Goal: Task Accomplishment & Management: Use online tool/utility

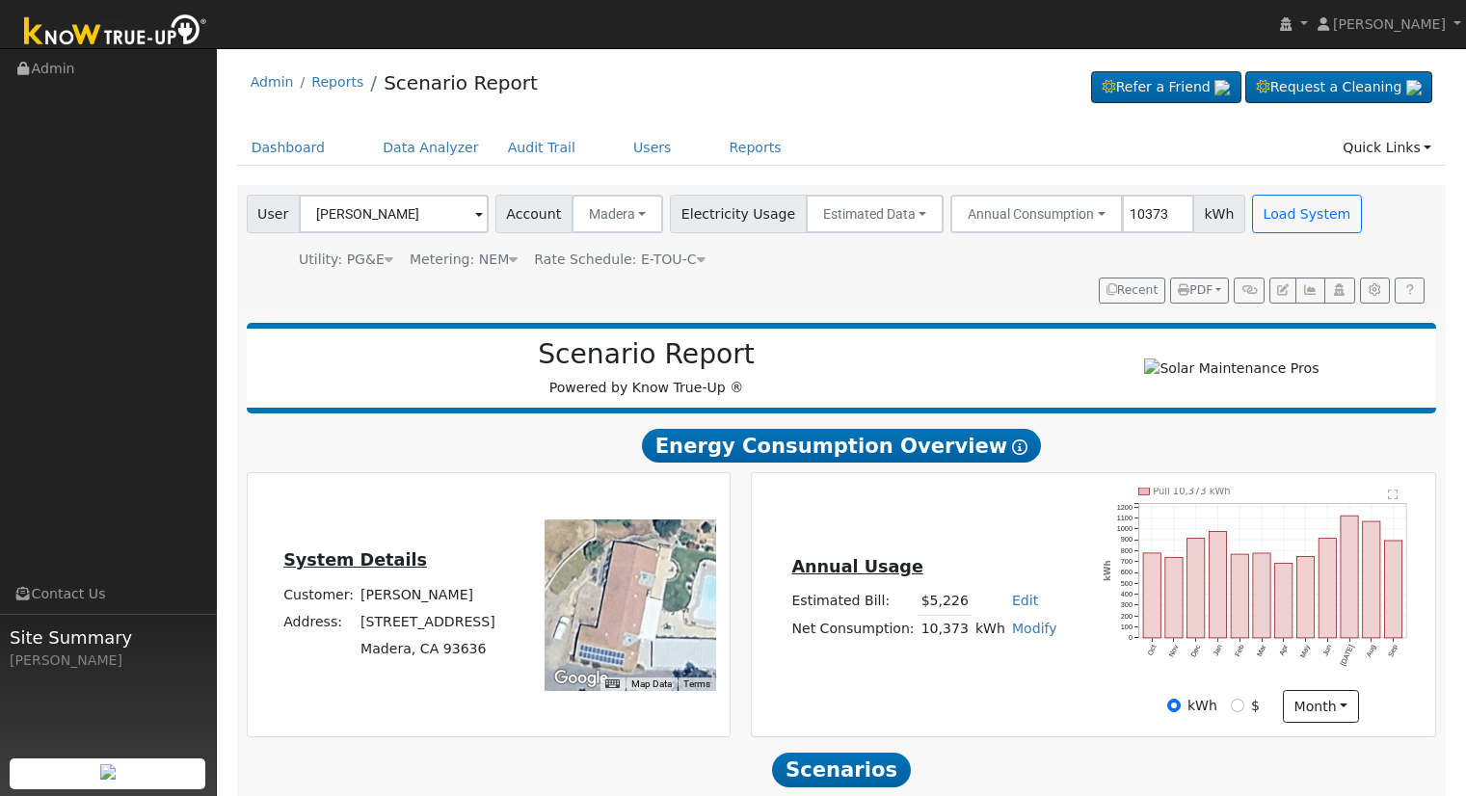
select select "9"
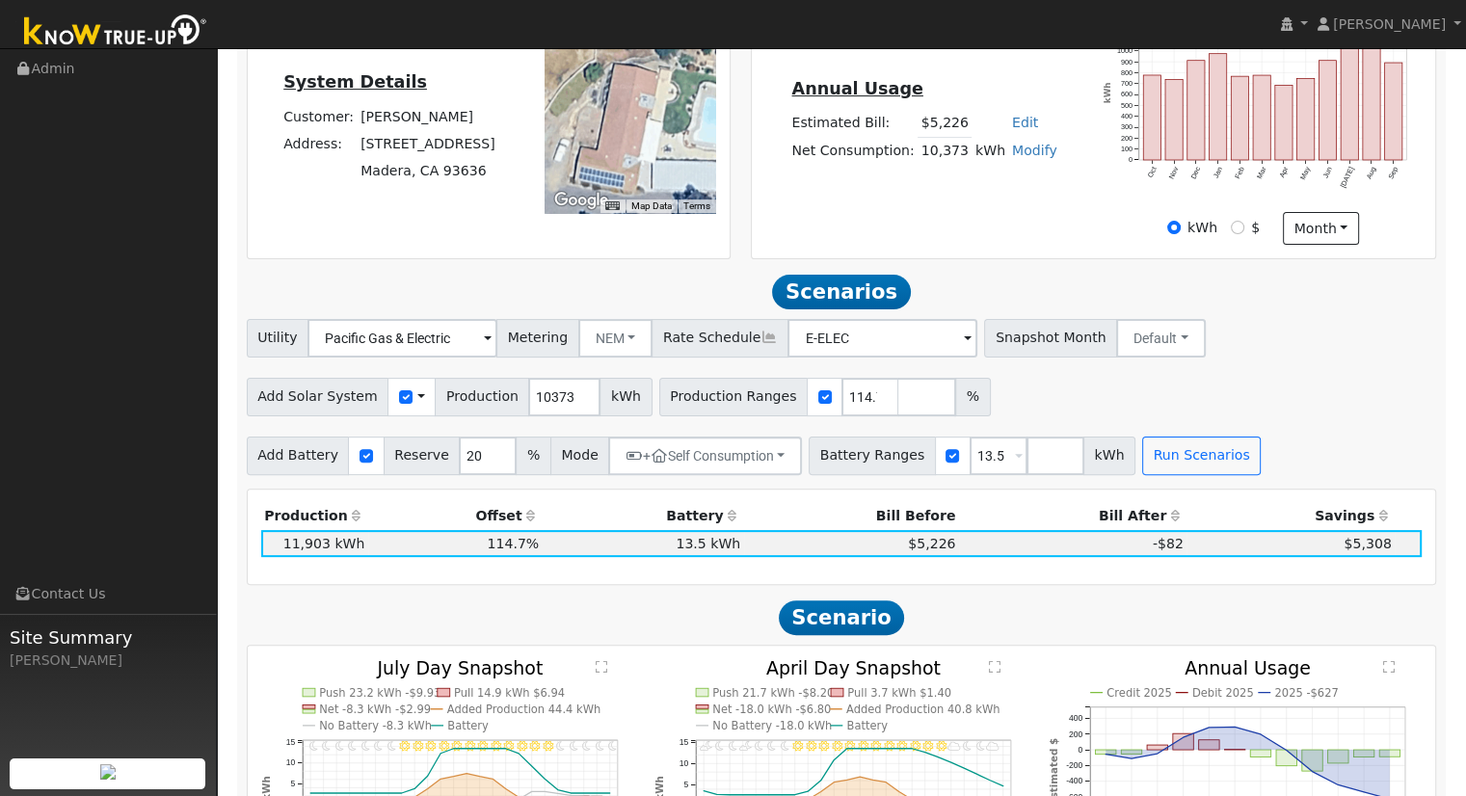
scroll to position [96, 0]
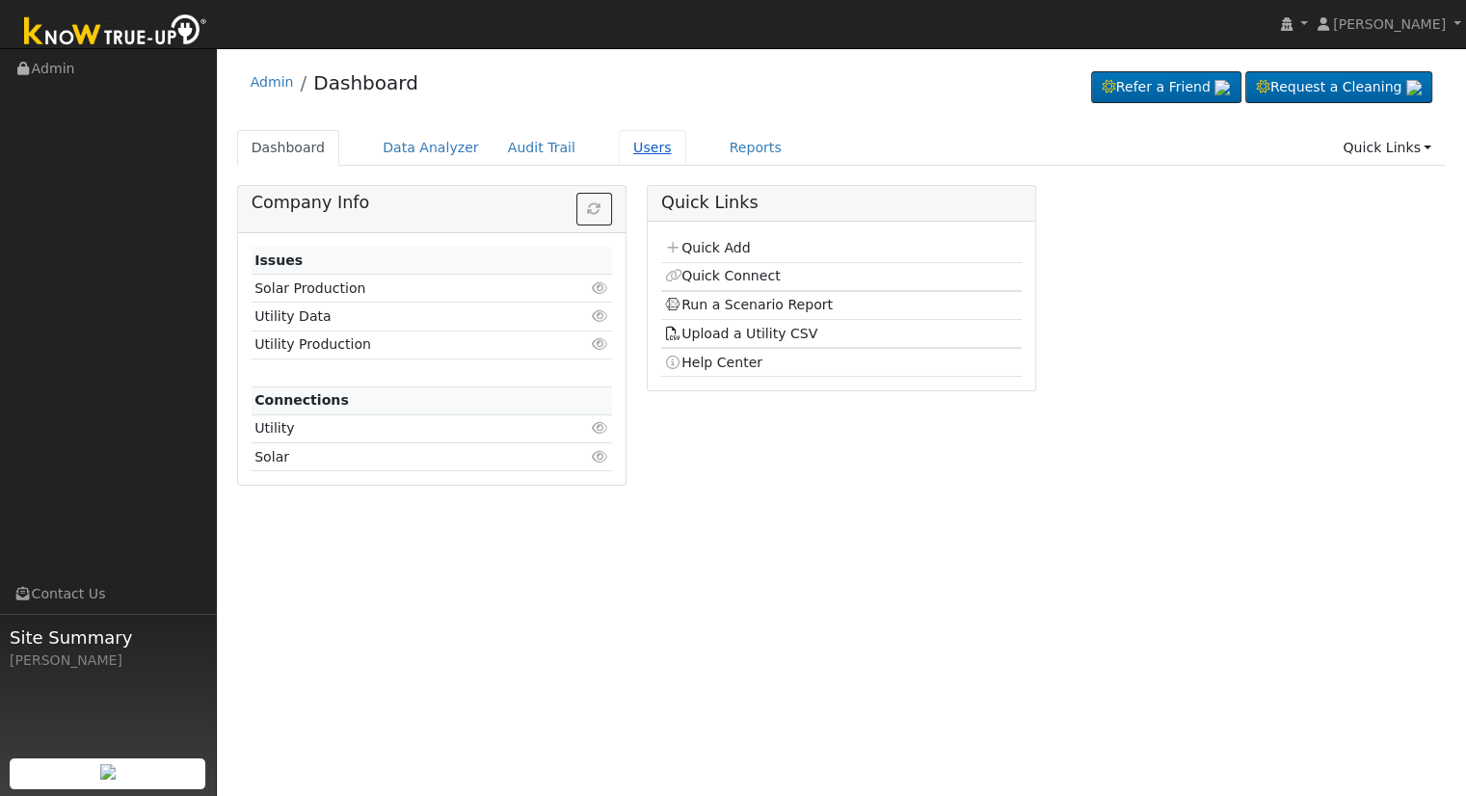
drag, startPoint x: 620, startPoint y: 147, endPoint x: 624, endPoint y: 163, distance: 15.9
click at [620, 147] on link "Users" at bounding box center [652, 148] width 67 height 36
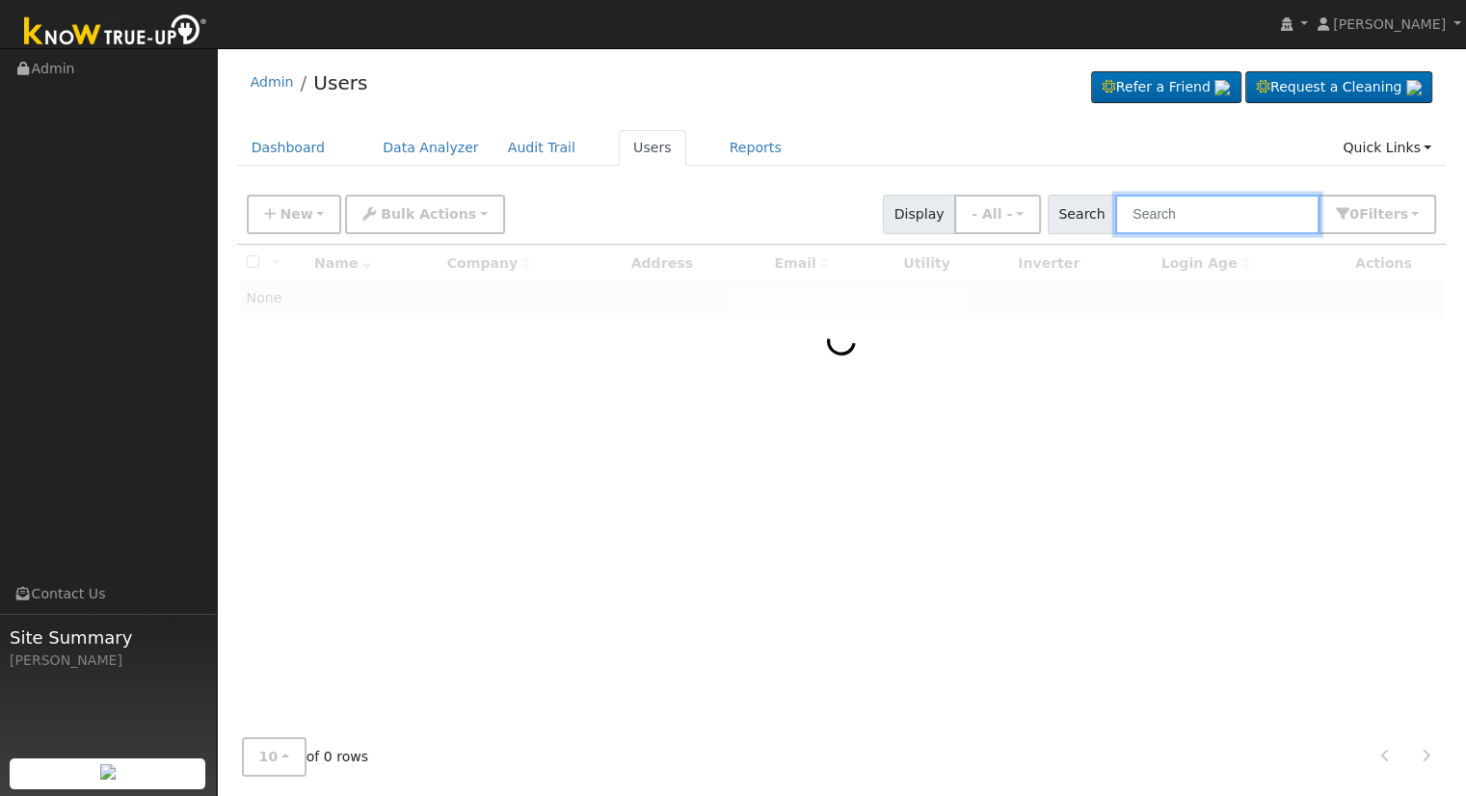
click at [1190, 210] on input "text" at bounding box center [1217, 215] width 204 height 40
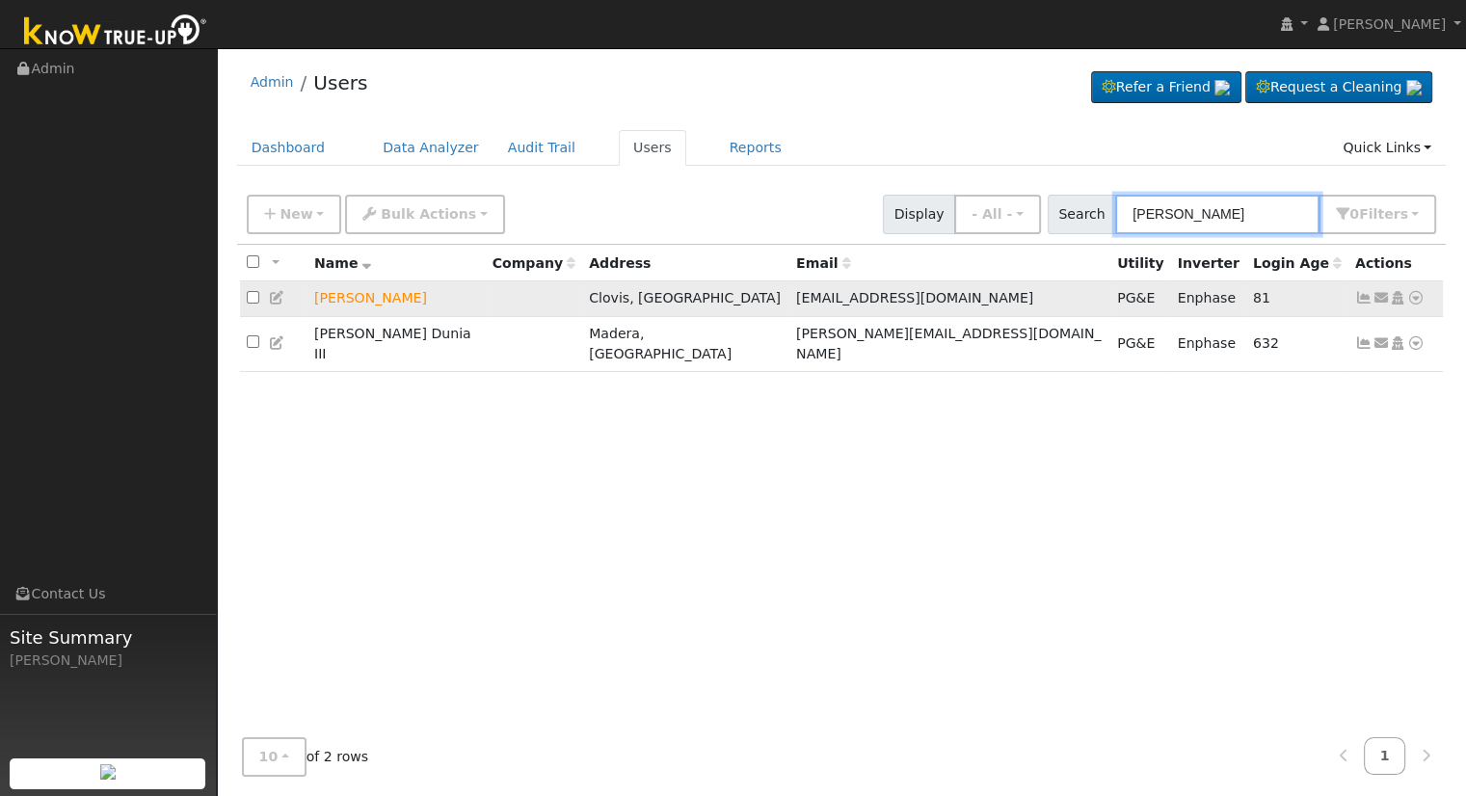
type input "Richard dun"
click at [1413, 298] on icon at bounding box center [1415, 297] width 17 height 13
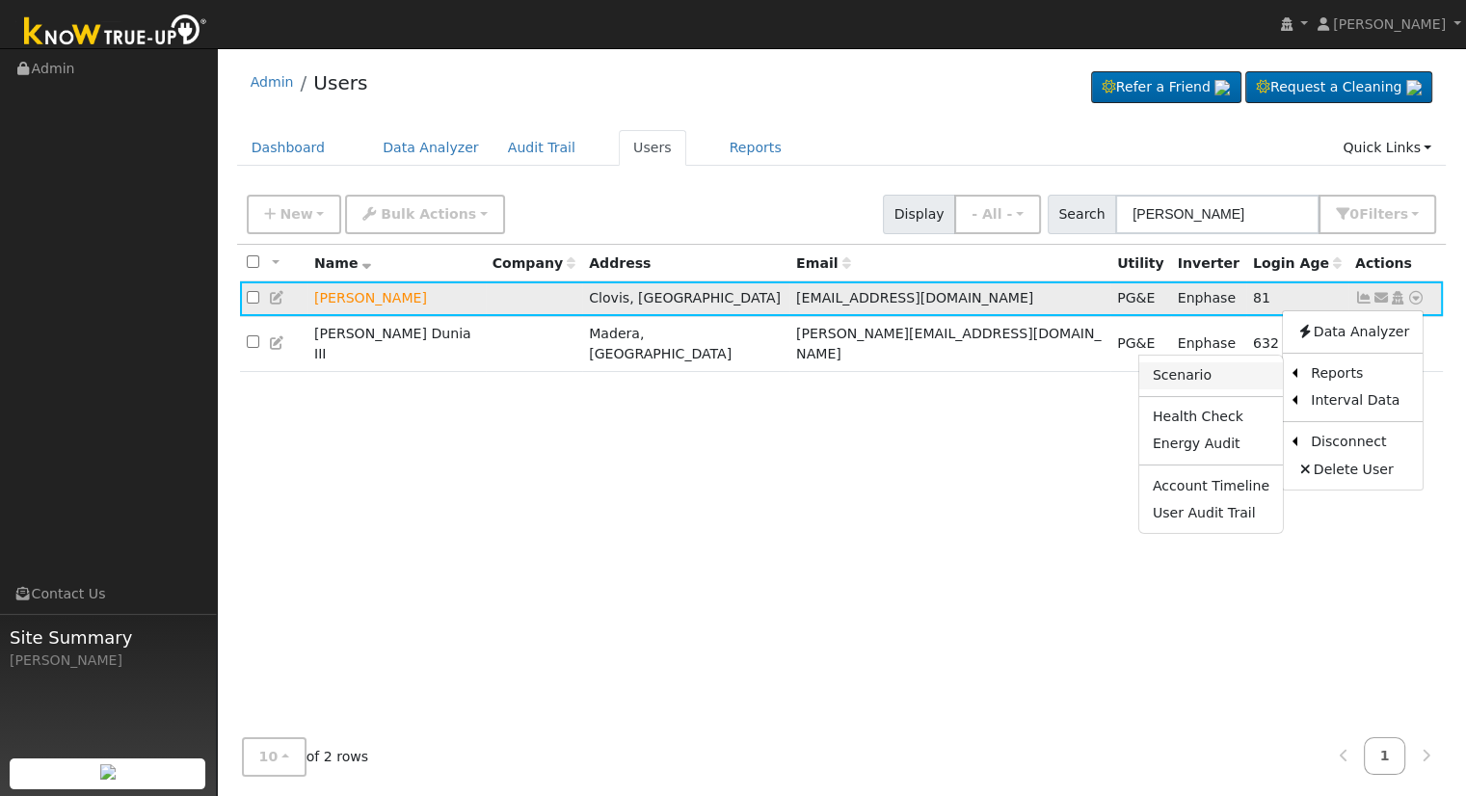
click at [1207, 371] on link "Scenario" at bounding box center [1211, 375] width 144 height 27
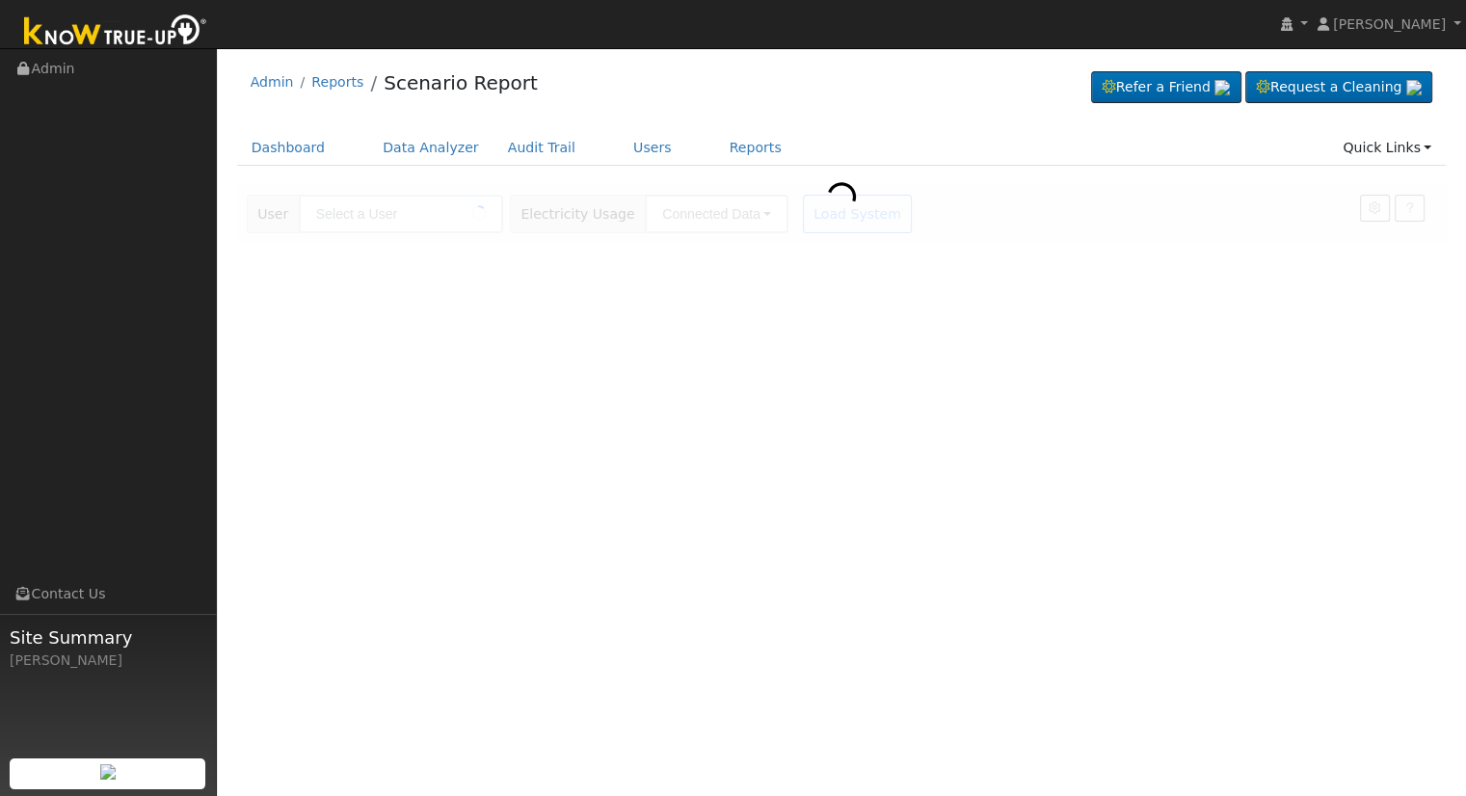
type input "[PERSON_NAME]"
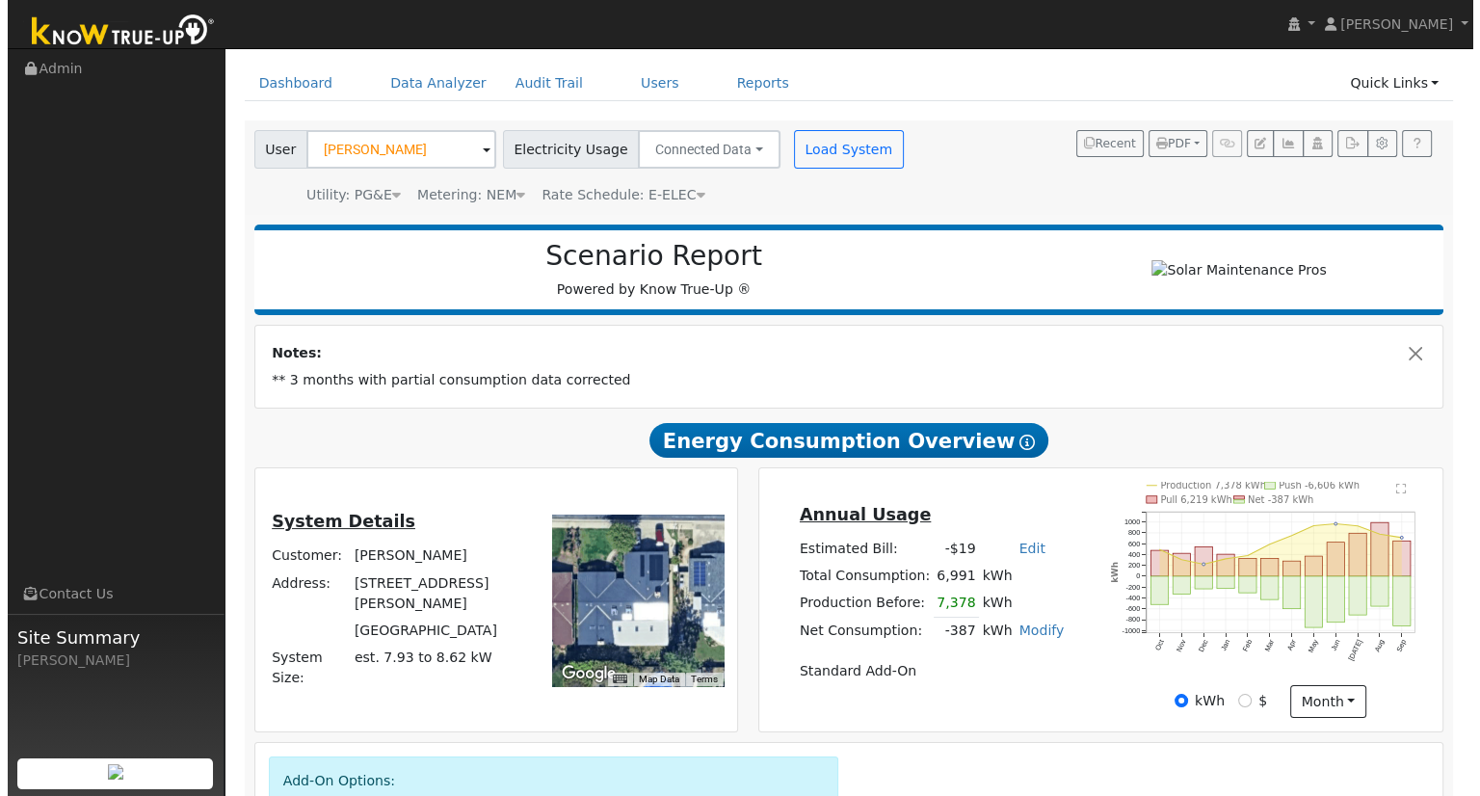
scroll to position [96, 0]
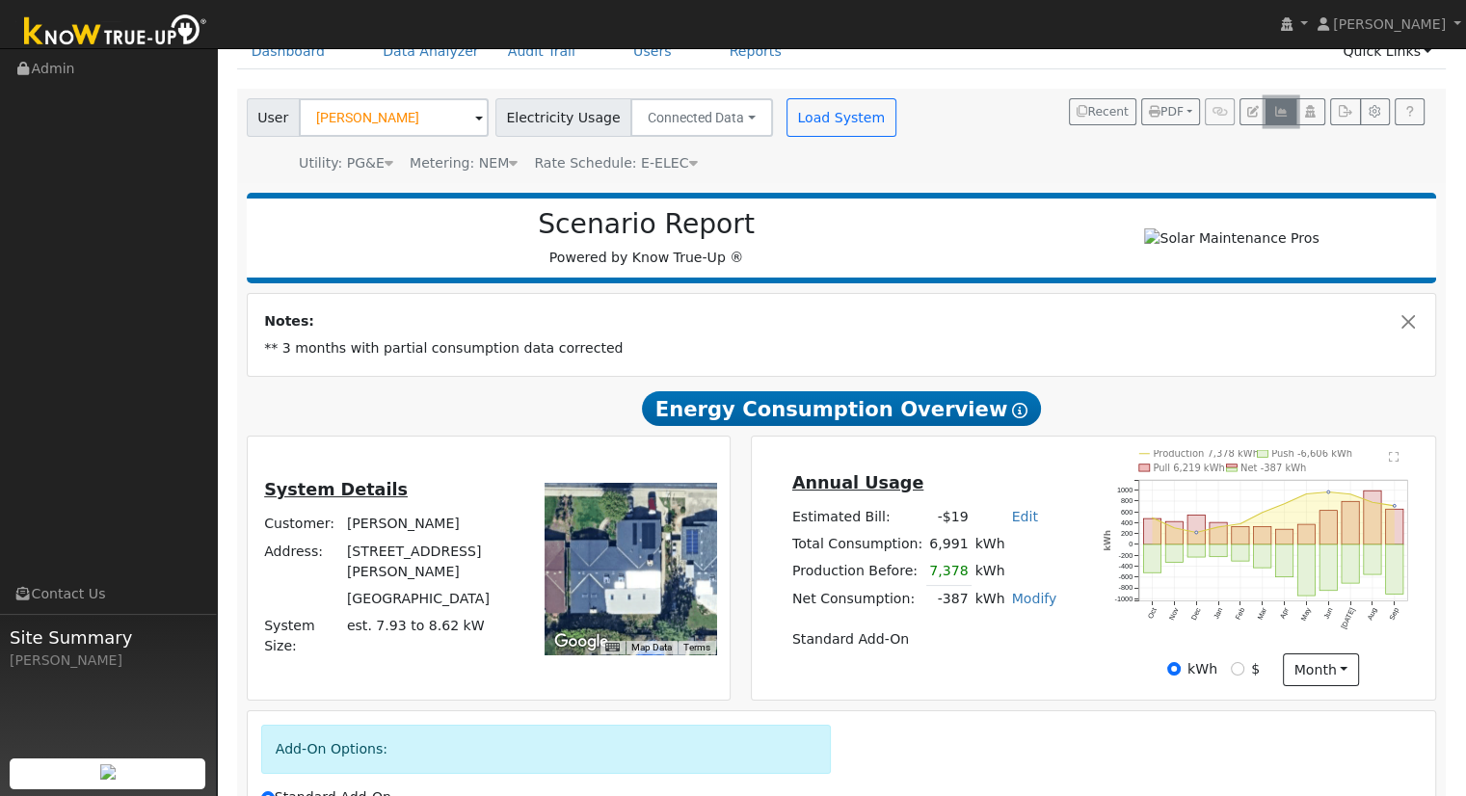
click at [1278, 113] on icon "button" at bounding box center [1280, 112] width 14 height 12
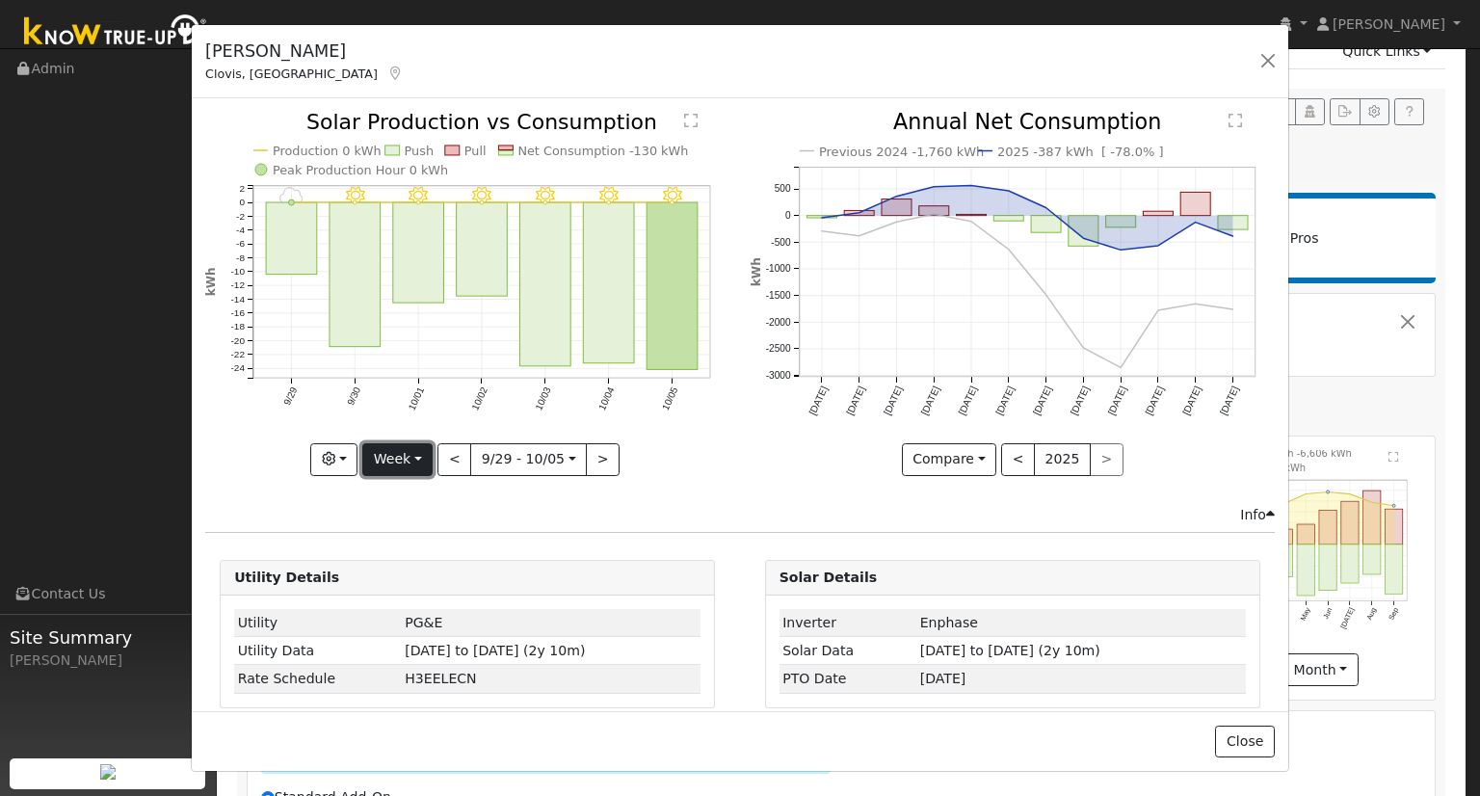
click at [402, 460] on button "Week" at bounding box center [397, 459] width 70 height 33
click at [416, 548] on link "Month" at bounding box center [430, 552] width 134 height 27
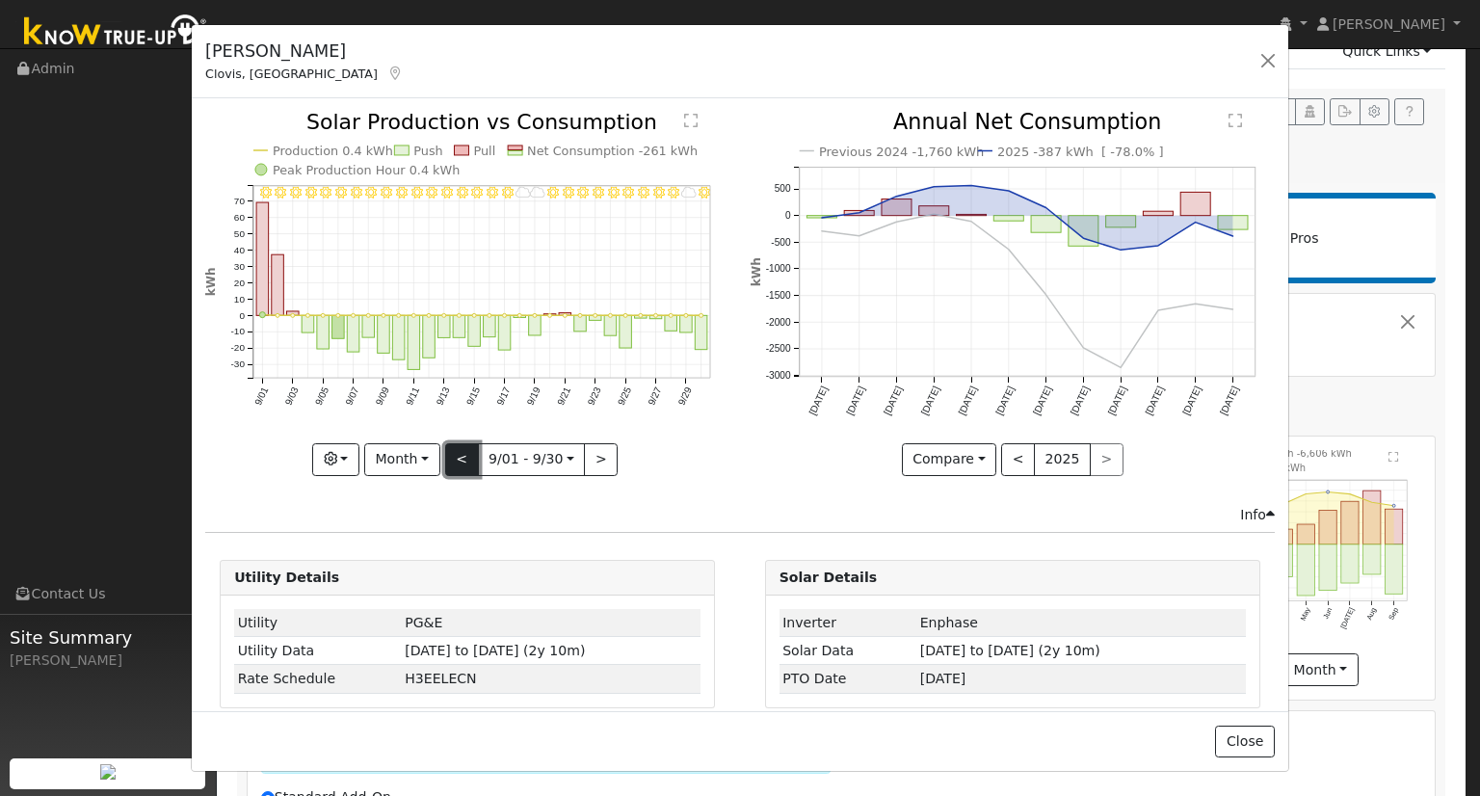
click at [447, 452] on button "<" at bounding box center [462, 459] width 34 height 33
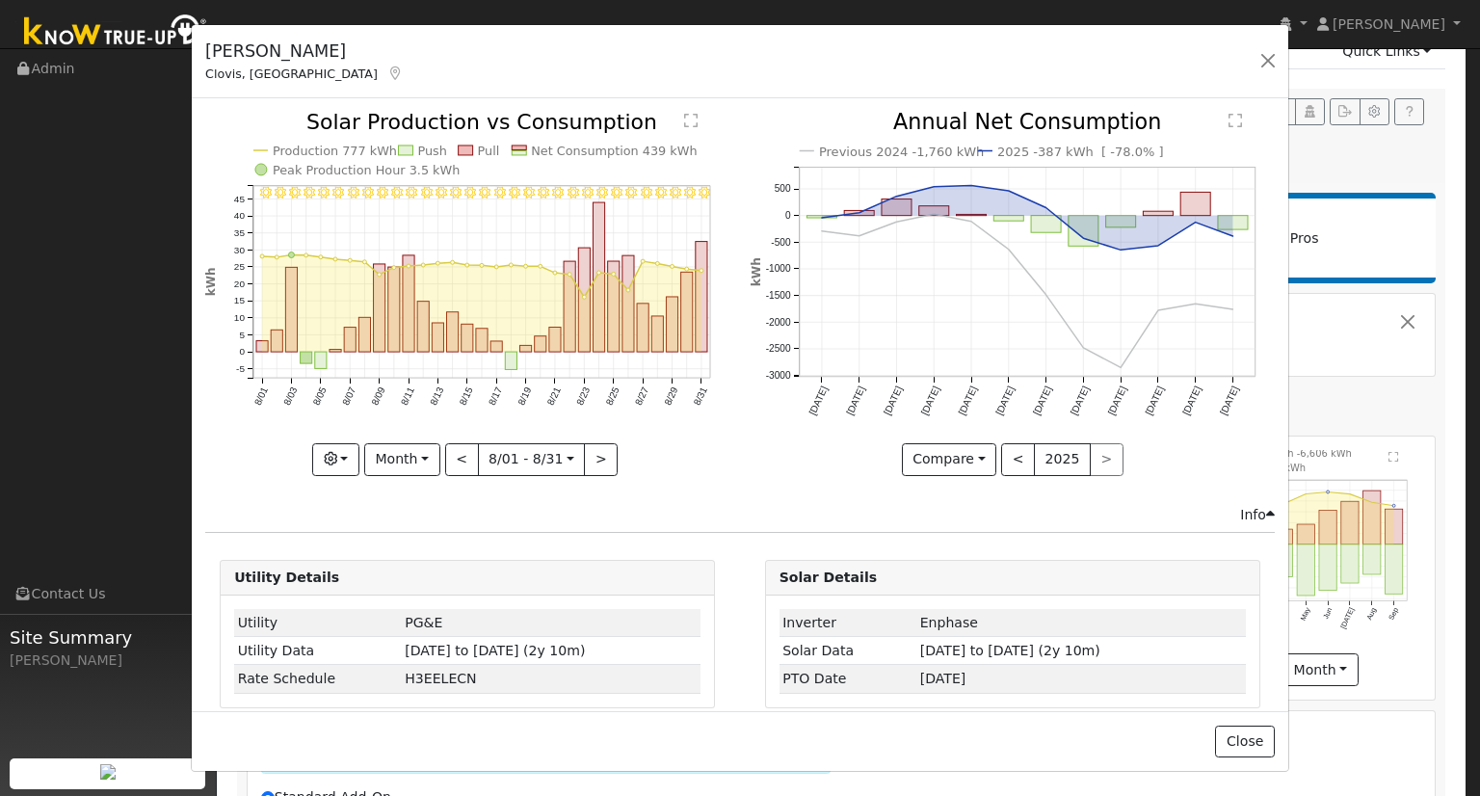
click at [440, 451] on icon "8/31 - Clear 8/30 - Clear 8/29 - Clear 8/28 - MostlyClear 8/27 - Clear 8/26 - C…" at bounding box center [467, 292] width 524 height 361
click at [447, 452] on button "<" at bounding box center [462, 459] width 34 height 33
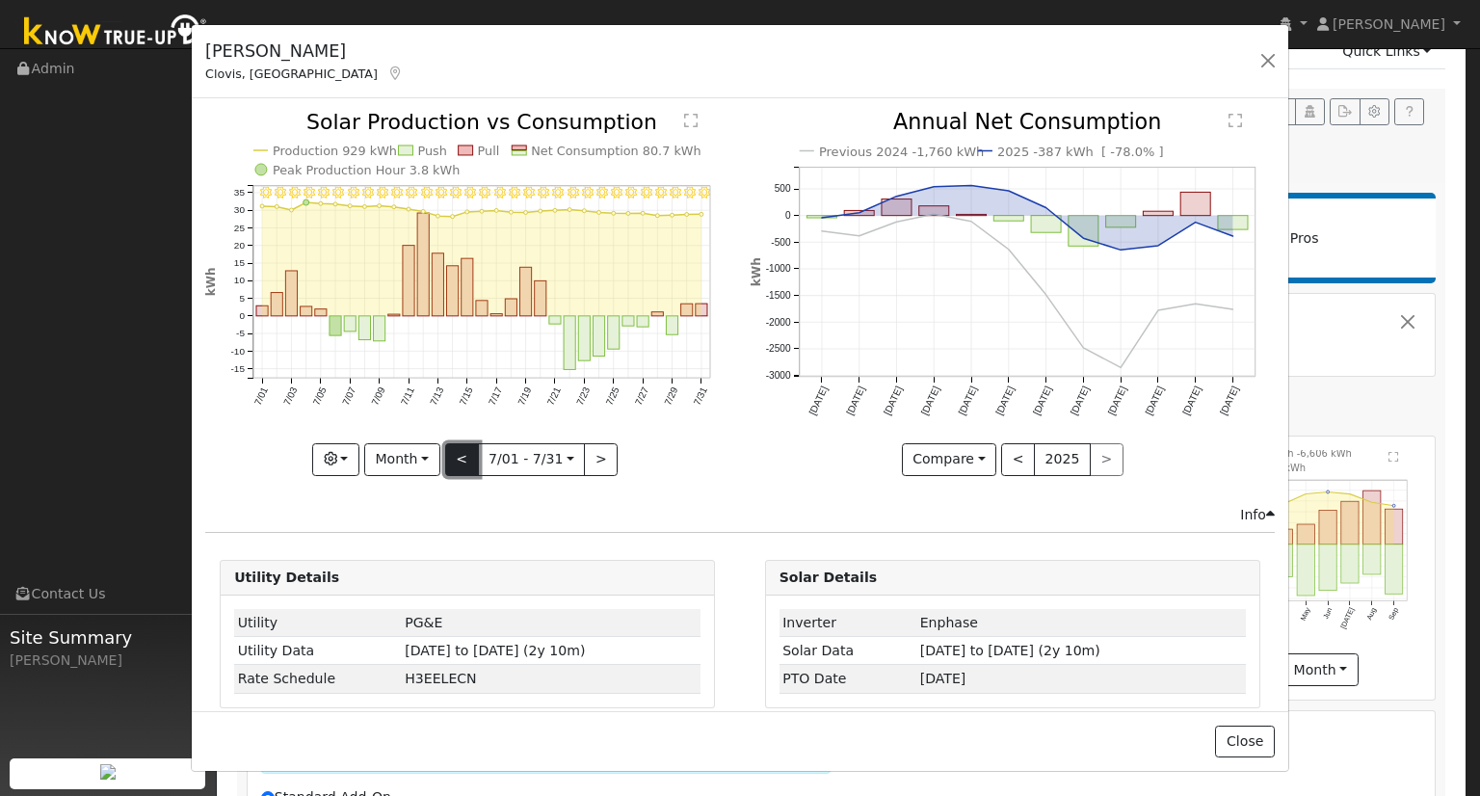
click at [459, 454] on button "<" at bounding box center [462, 459] width 34 height 33
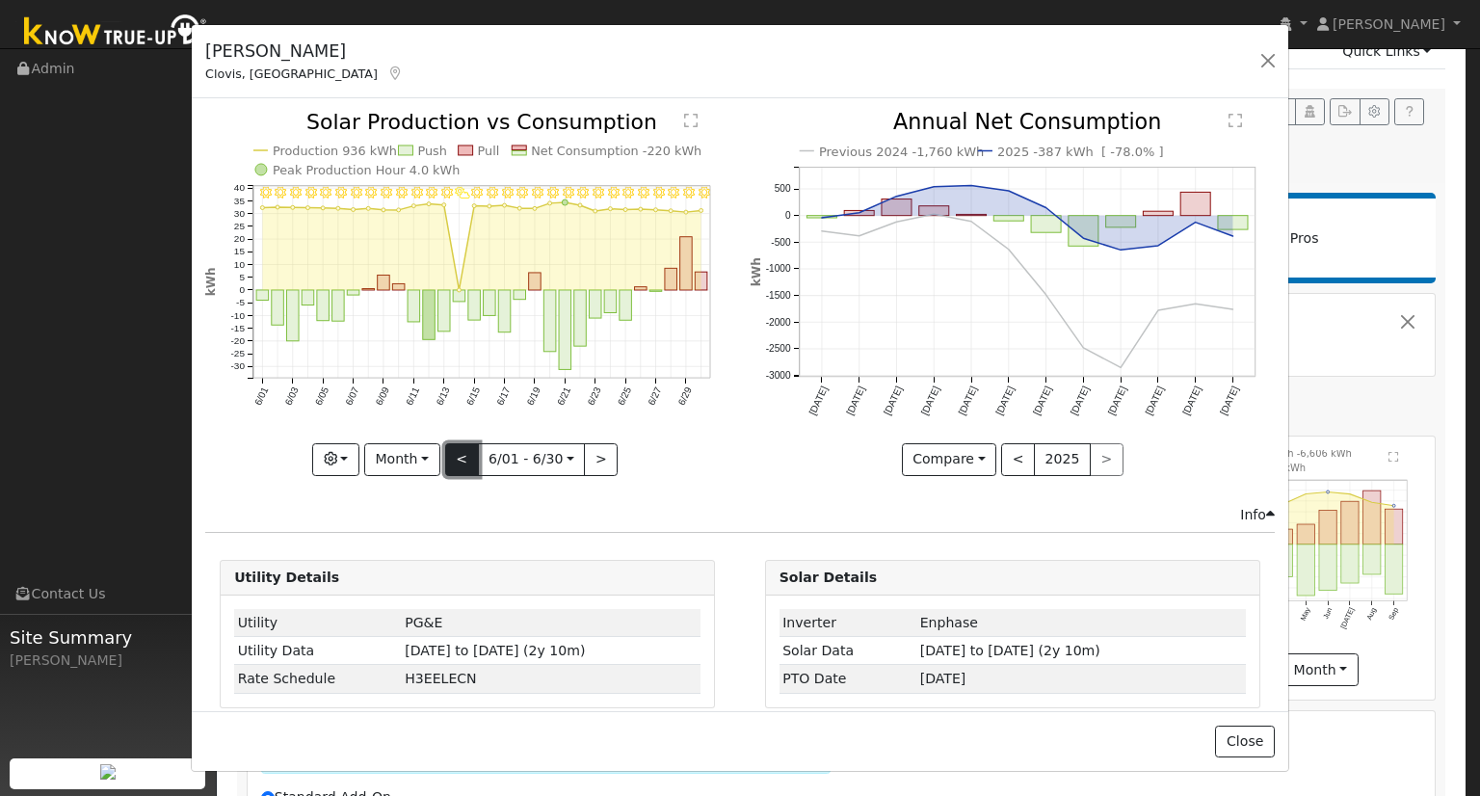
click at [468, 455] on button "<" at bounding box center [462, 459] width 34 height 33
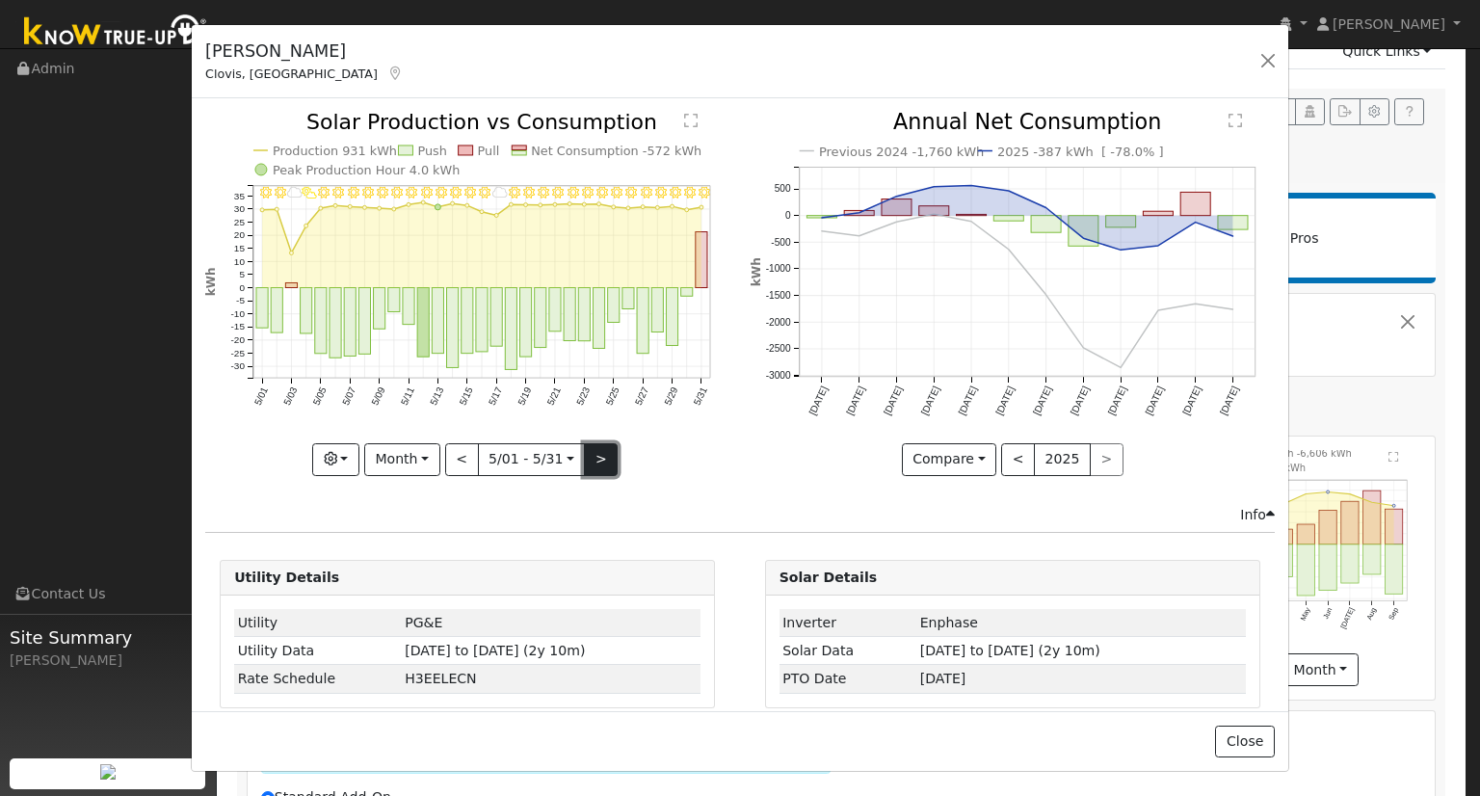
click at [591, 457] on button ">" at bounding box center [601, 459] width 34 height 33
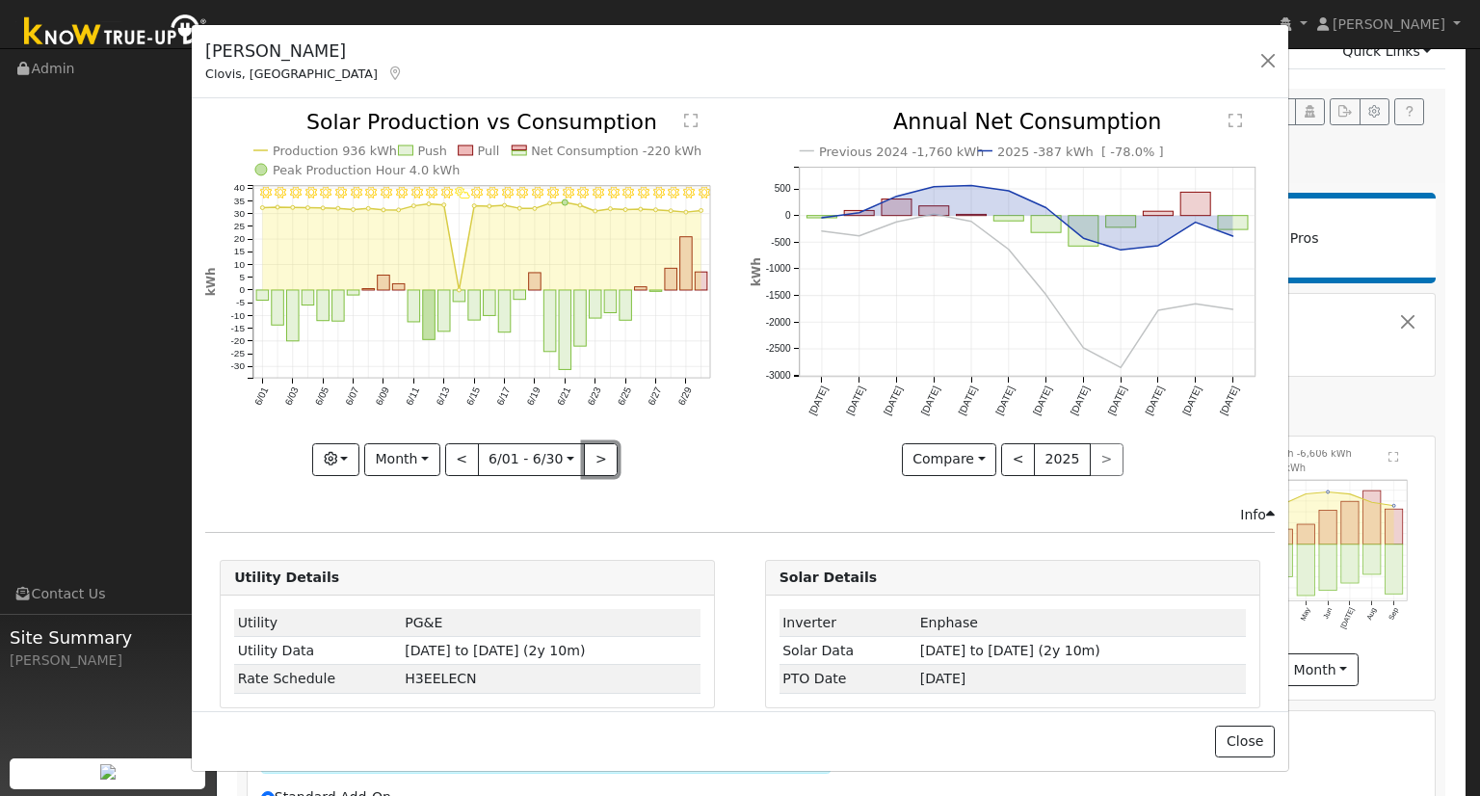
click at [596, 457] on button ">" at bounding box center [601, 459] width 34 height 33
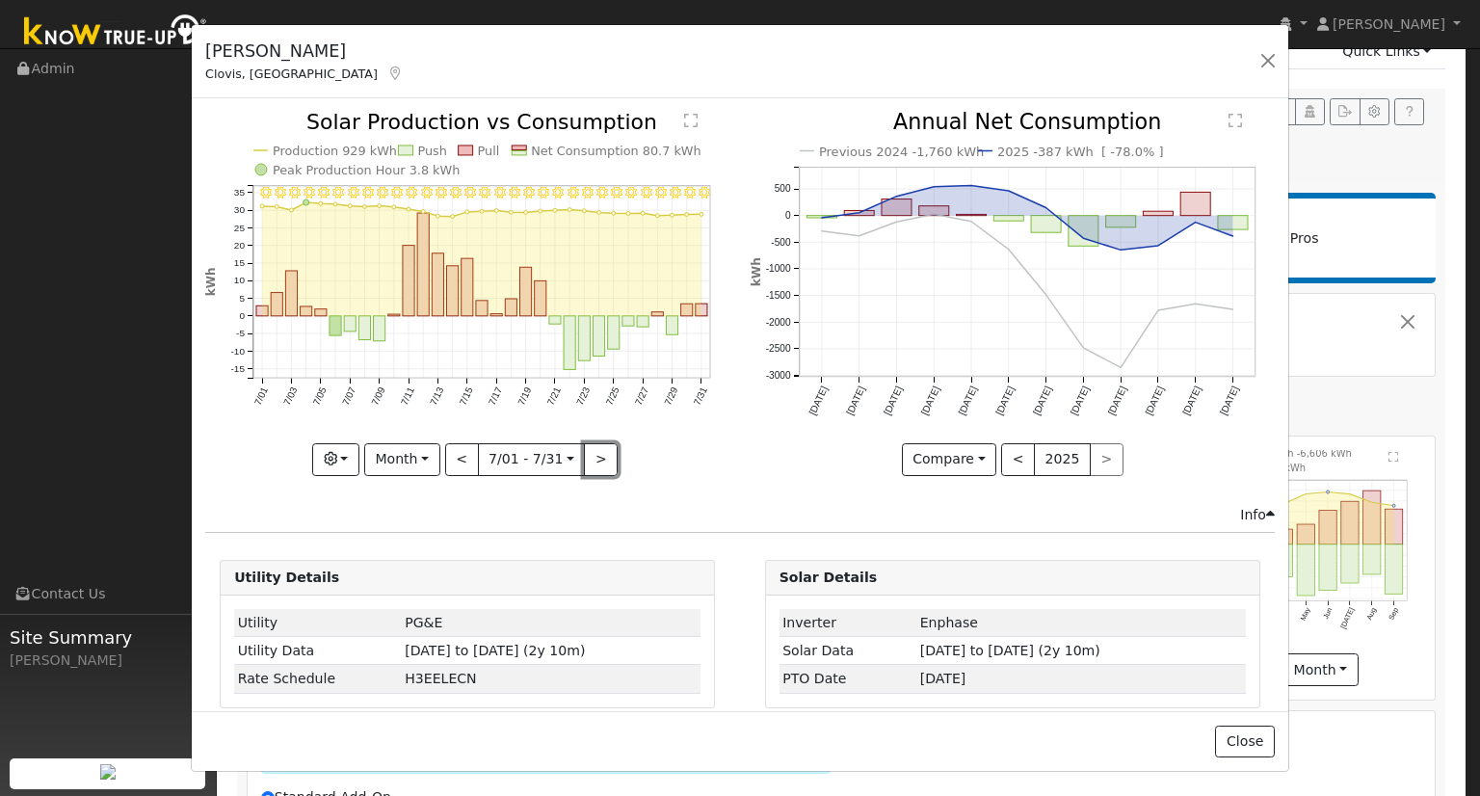
click at [596, 457] on button ">" at bounding box center [601, 459] width 34 height 33
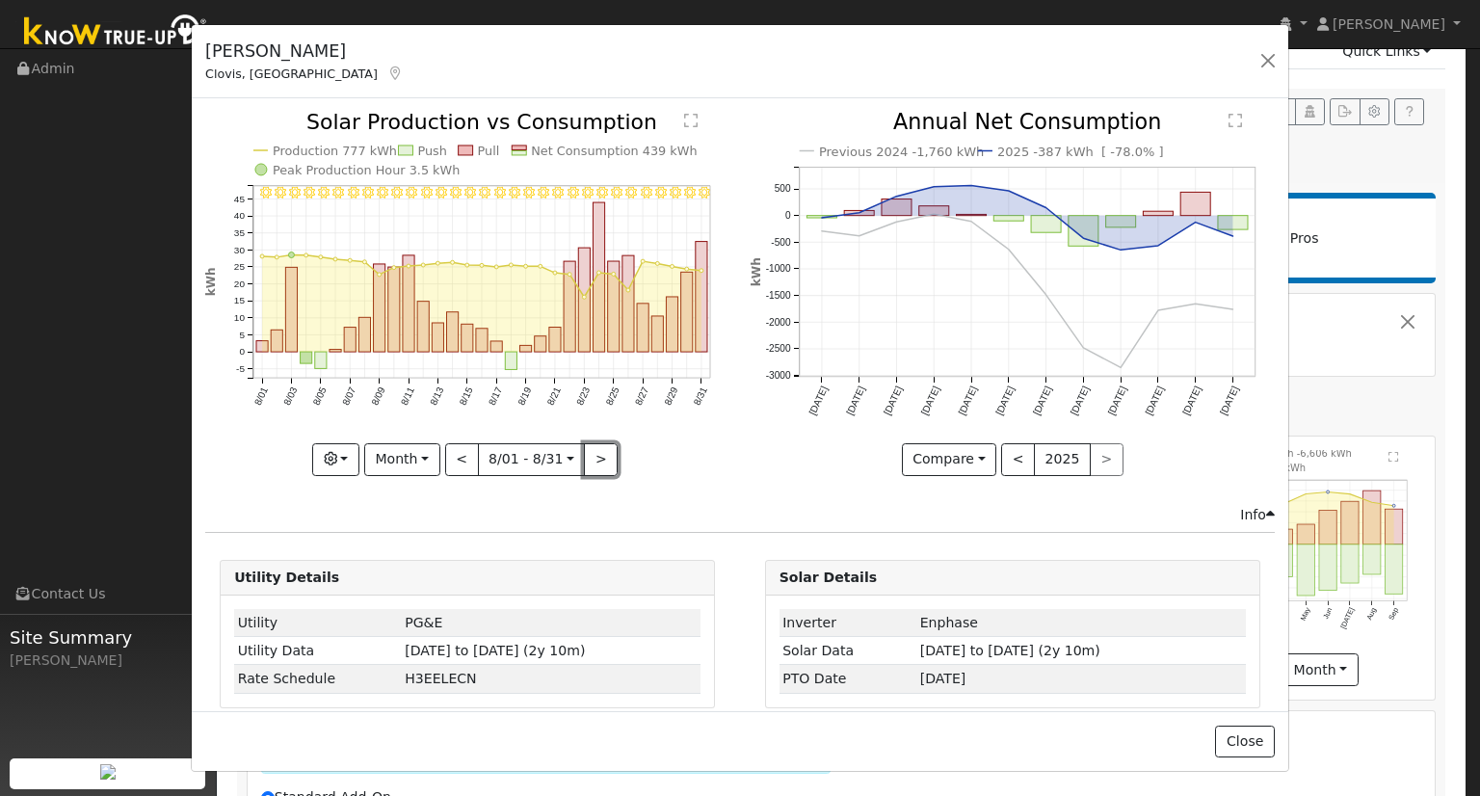
click at [596, 457] on button ">" at bounding box center [601, 459] width 34 height 33
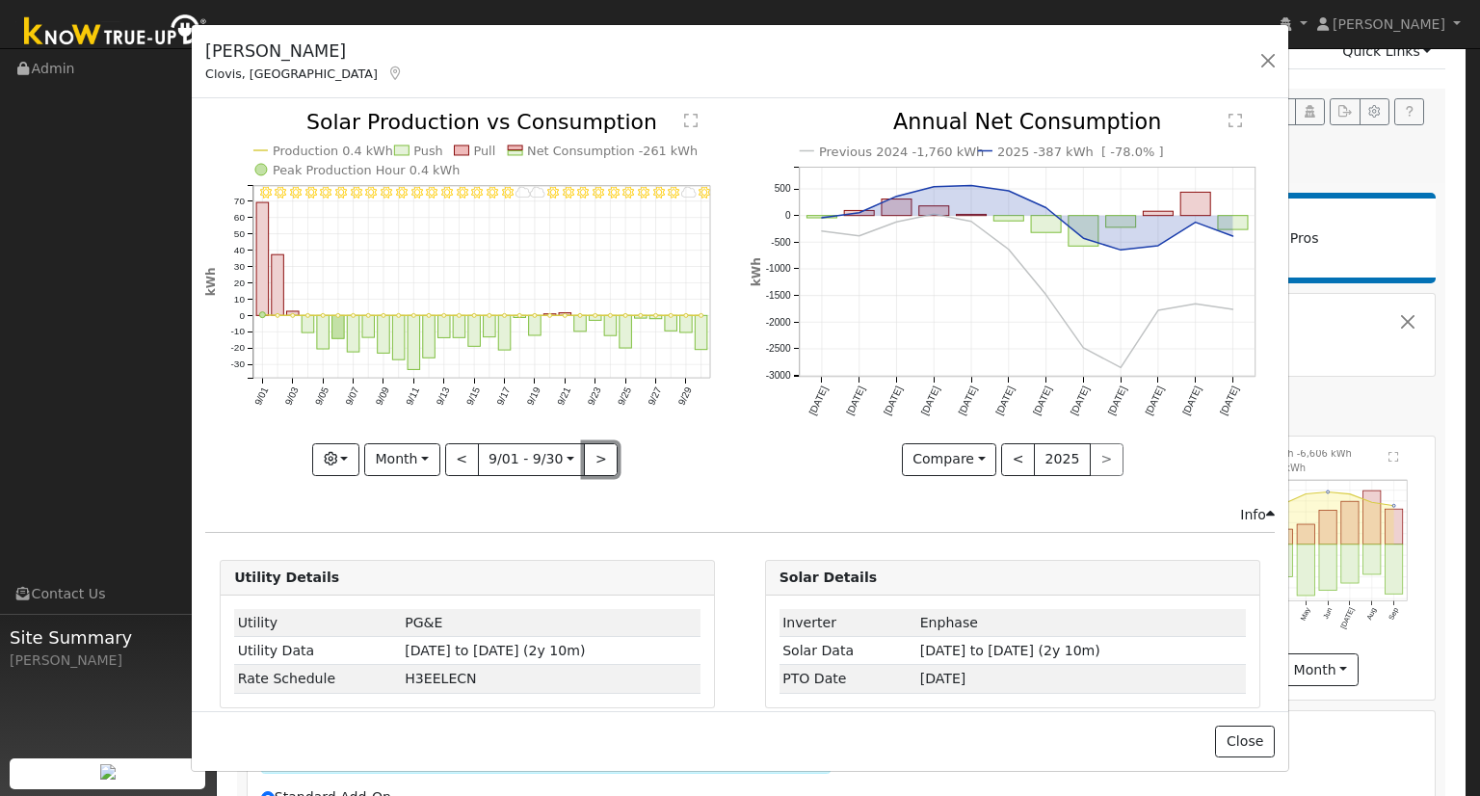
click at [596, 457] on button ">" at bounding box center [601, 459] width 34 height 33
type input "2025-10-01"
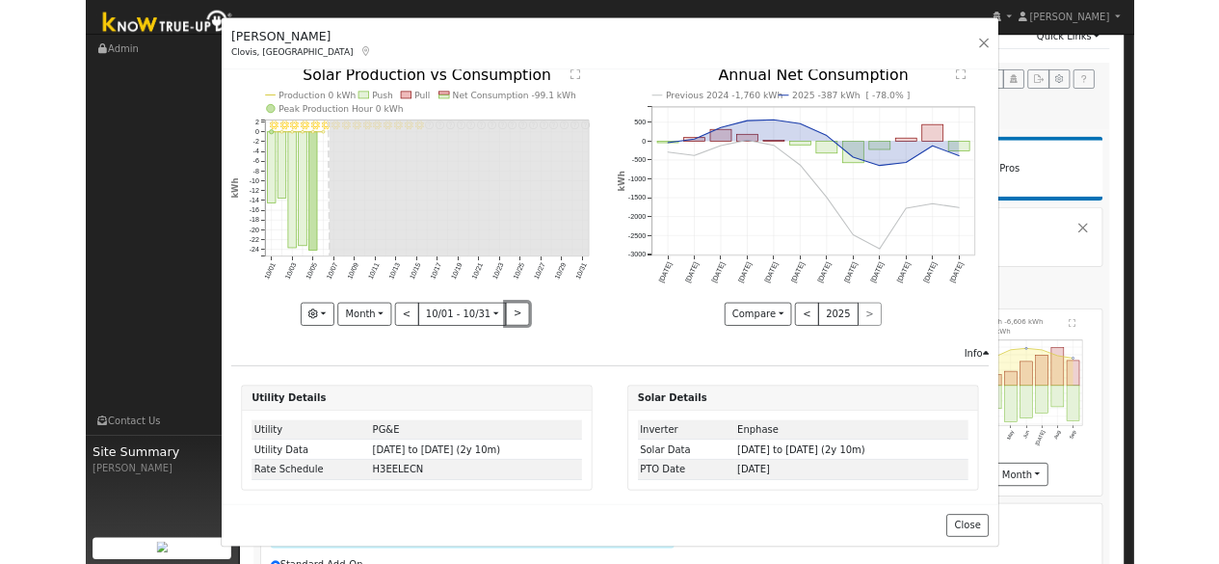
scroll to position [0, 0]
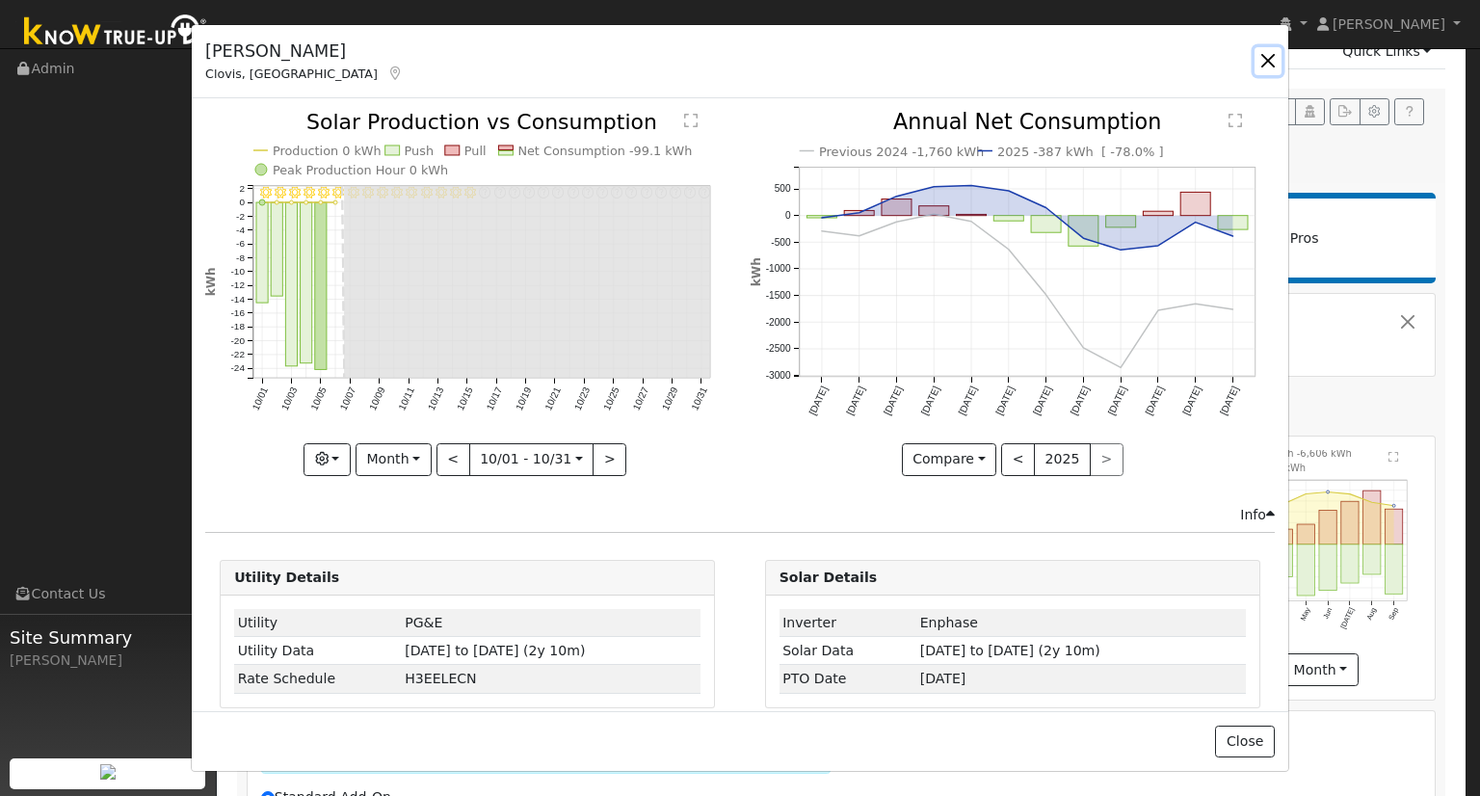
click at [1264, 57] on button "button" at bounding box center [1268, 60] width 27 height 27
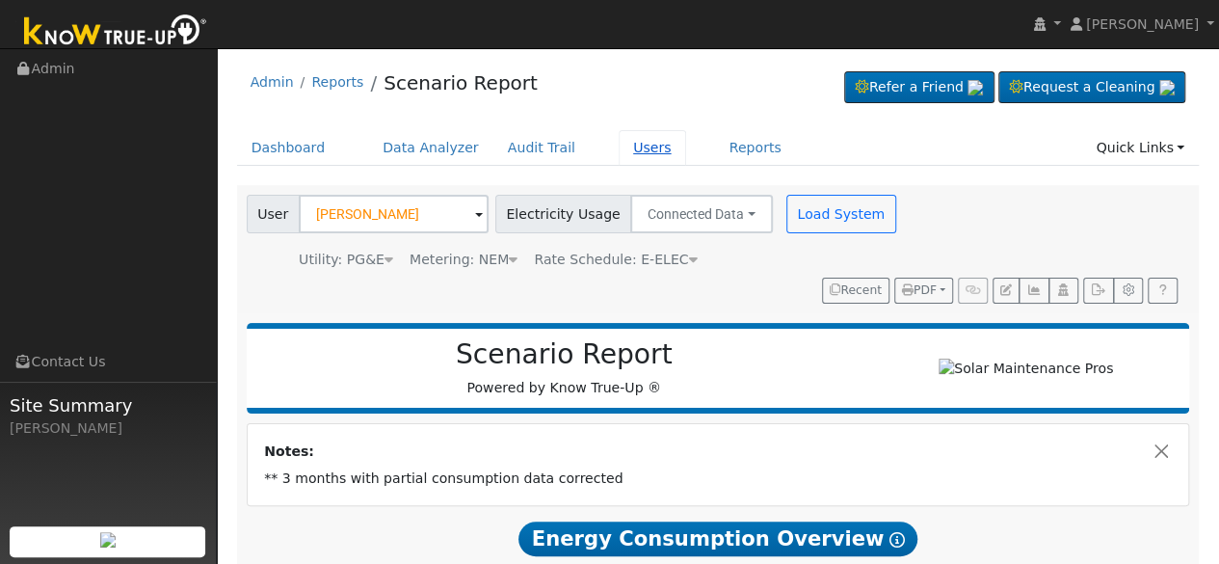
click at [630, 153] on link "Users" at bounding box center [652, 148] width 67 height 36
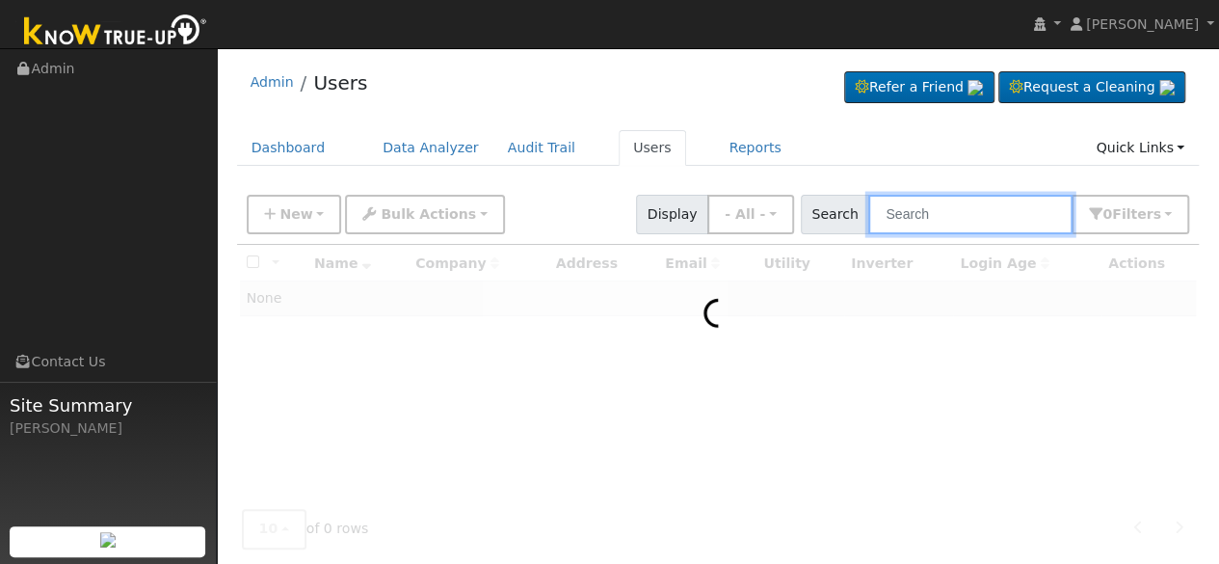
click at [968, 216] on input "text" at bounding box center [970, 215] width 204 height 40
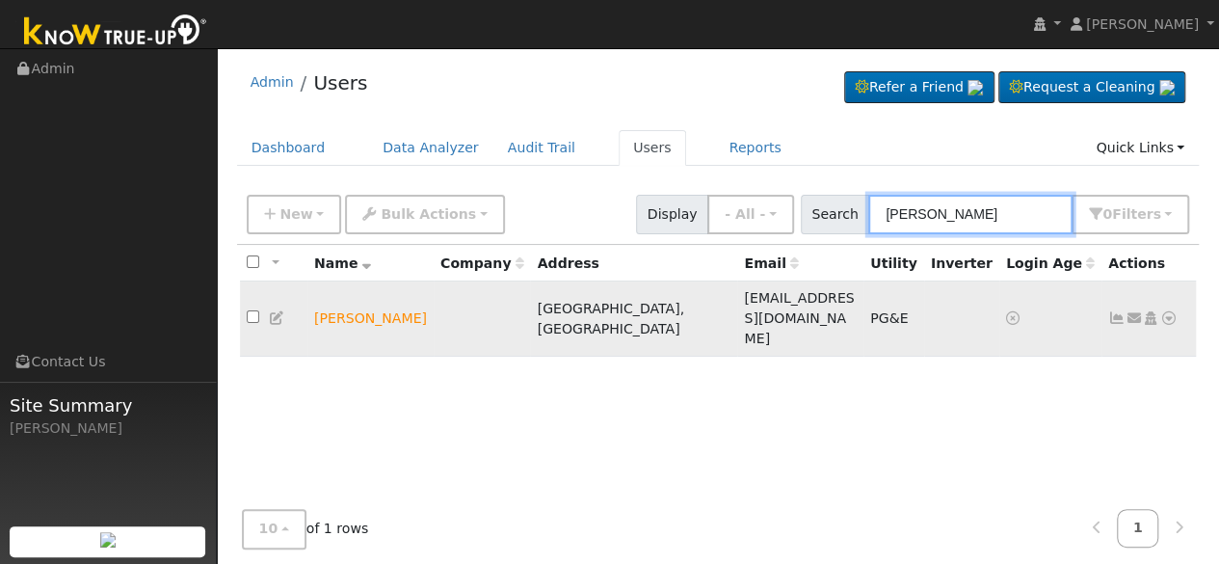
type input "doug mcdow"
click at [1170, 311] on icon at bounding box center [1168, 317] width 17 height 13
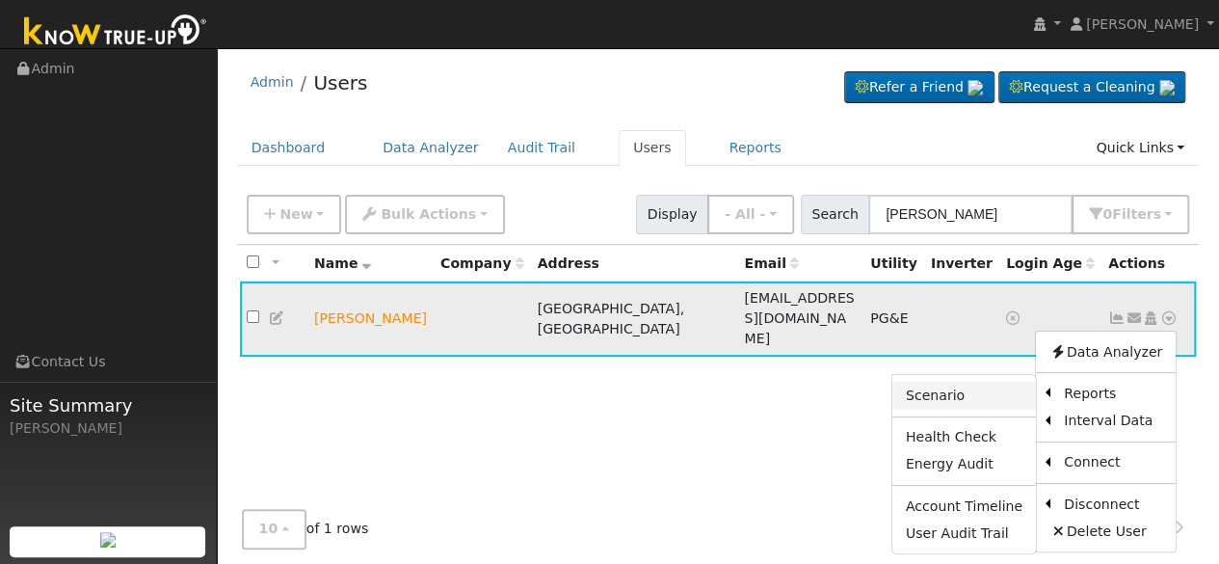
click at [968, 382] on link "Scenario" at bounding box center [965, 395] width 144 height 27
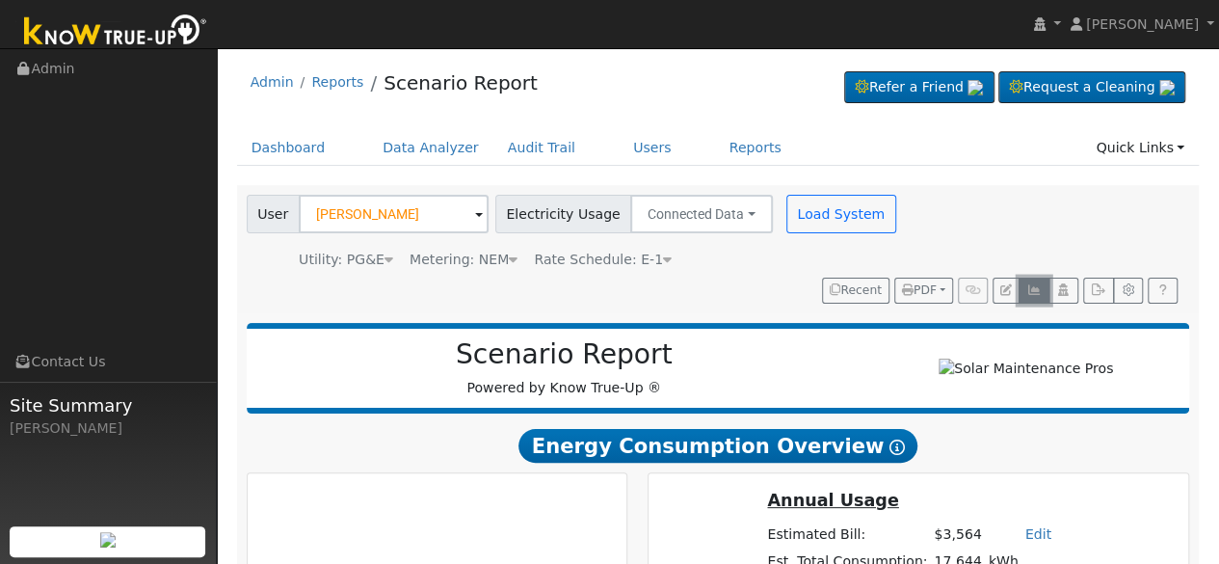
click at [1036, 288] on icon "button" at bounding box center [1034, 290] width 14 height 12
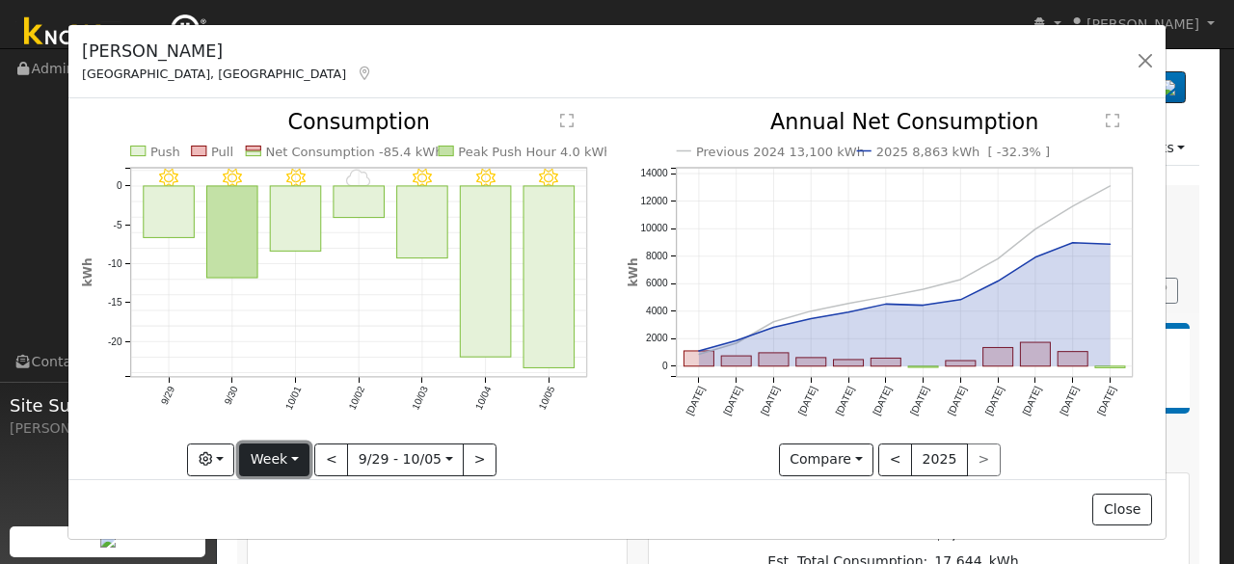
click at [295, 456] on button "Week" at bounding box center [274, 459] width 70 height 33
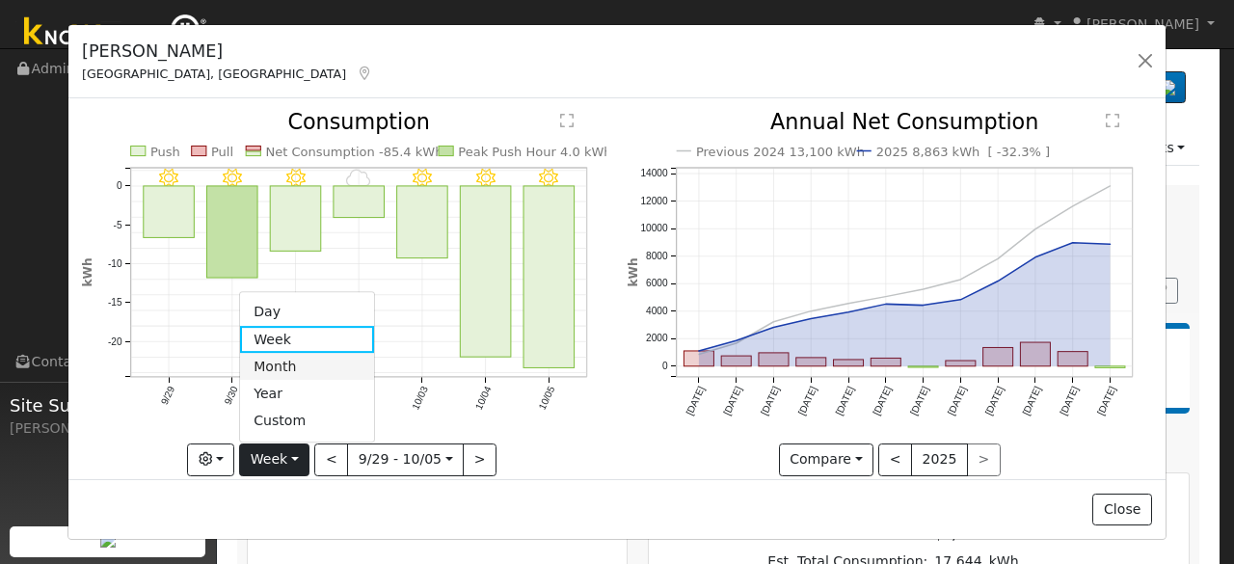
click at [289, 360] on link "Month" at bounding box center [307, 366] width 134 height 27
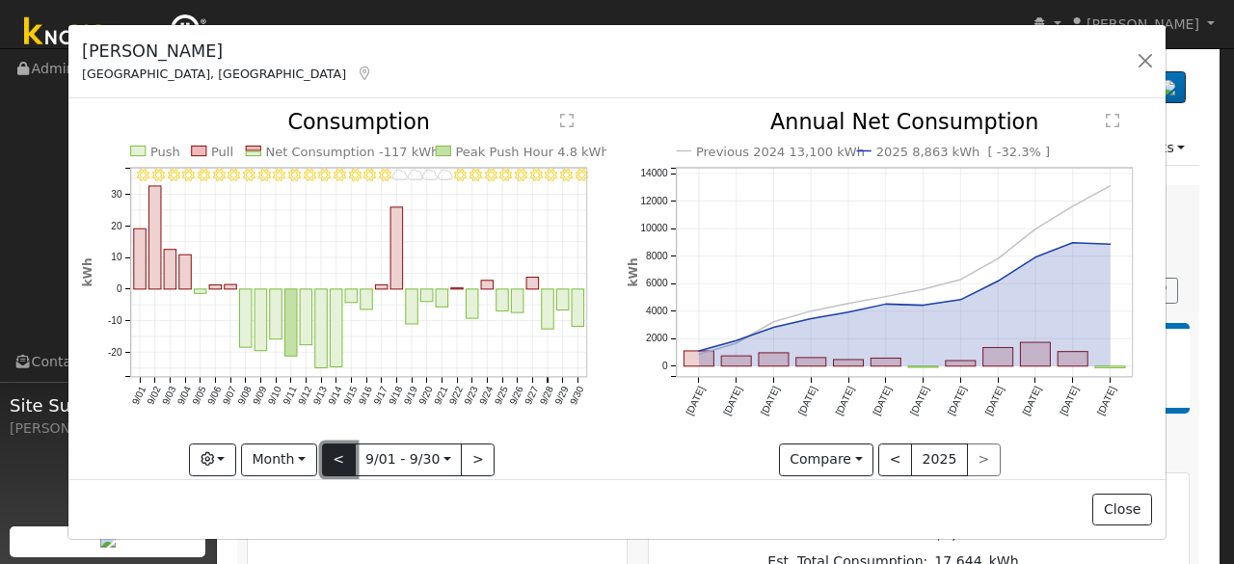
click at [336, 458] on button "<" at bounding box center [339, 459] width 34 height 33
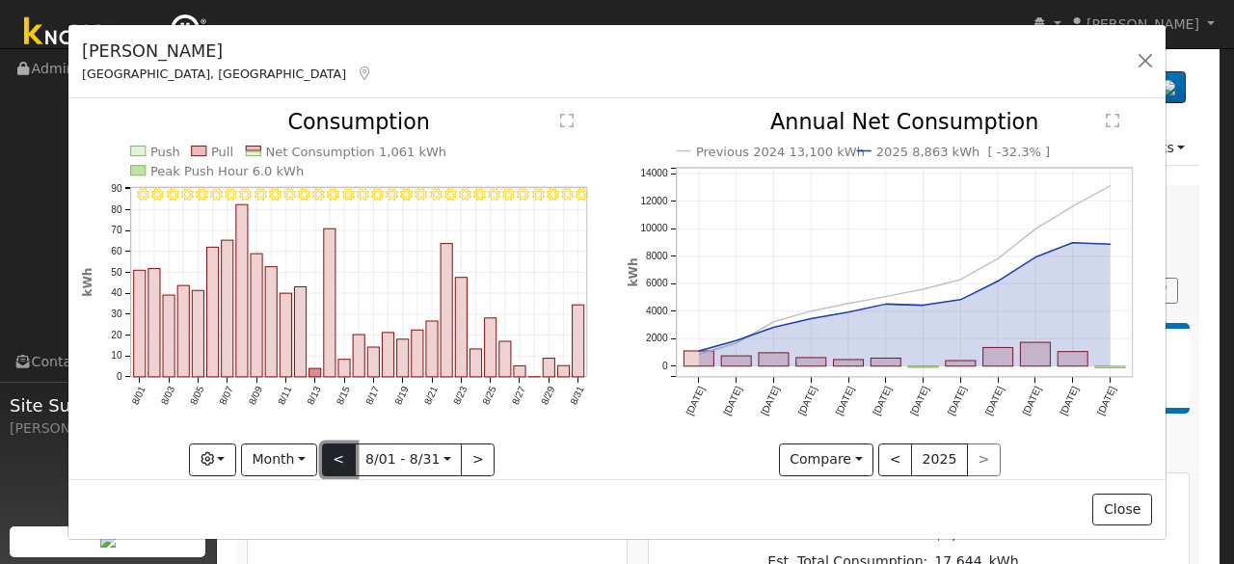
click at [336, 458] on button "<" at bounding box center [339, 459] width 34 height 33
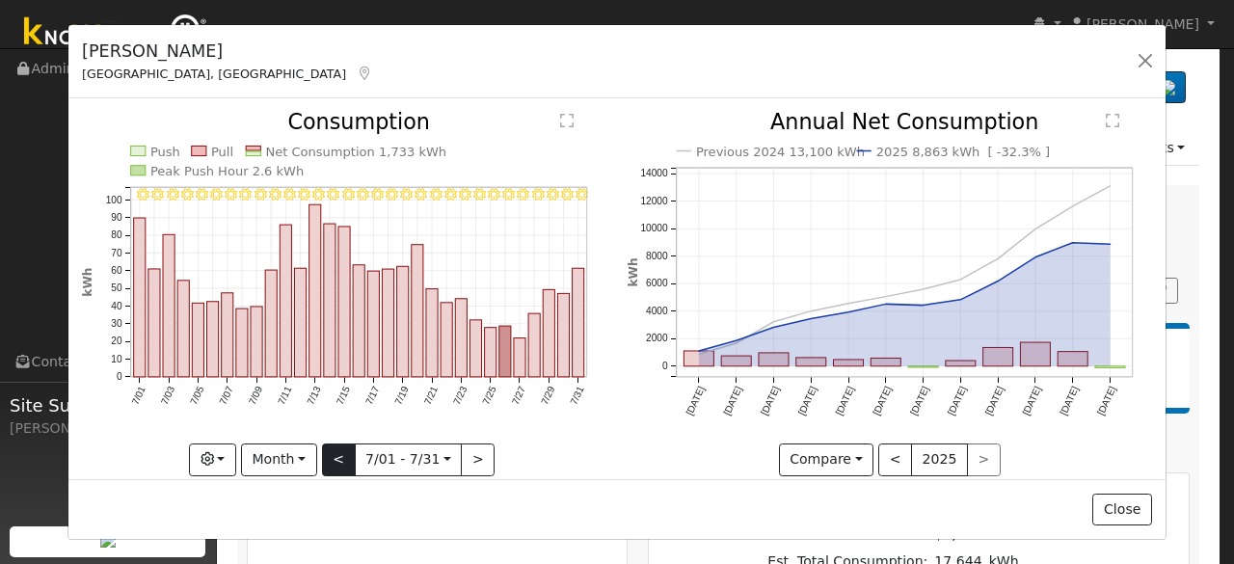
click at [336, 458] on div at bounding box center [344, 293] width 524 height 363
click at [336, 458] on button "<" at bounding box center [339, 459] width 34 height 33
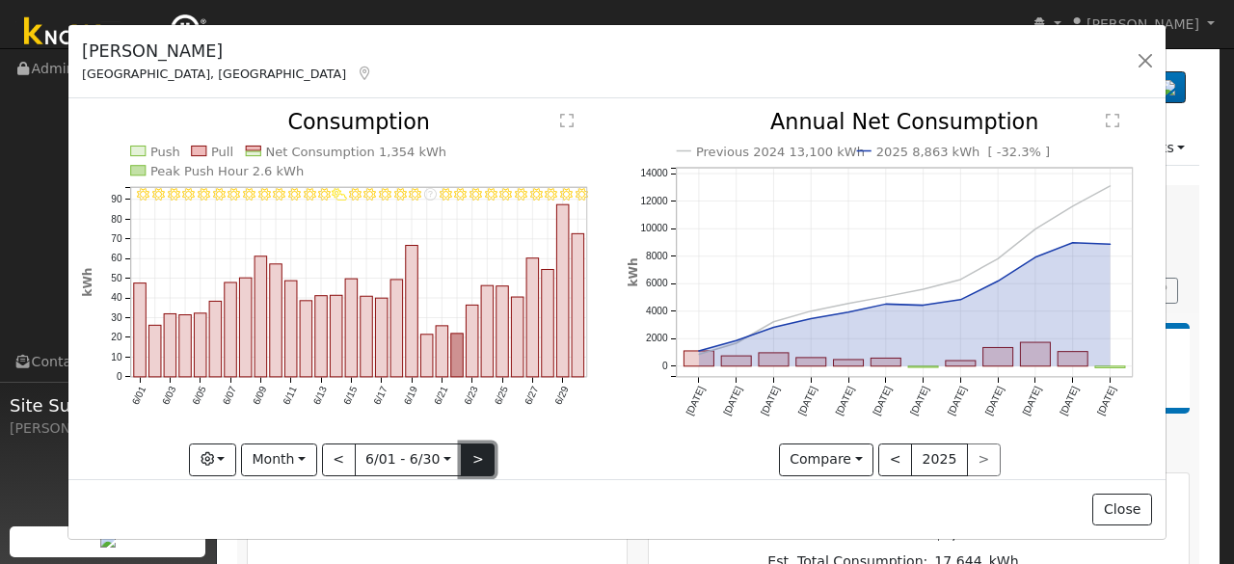
click at [472, 458] on button ">" at bounding box center [478, 459] width 34 height 33
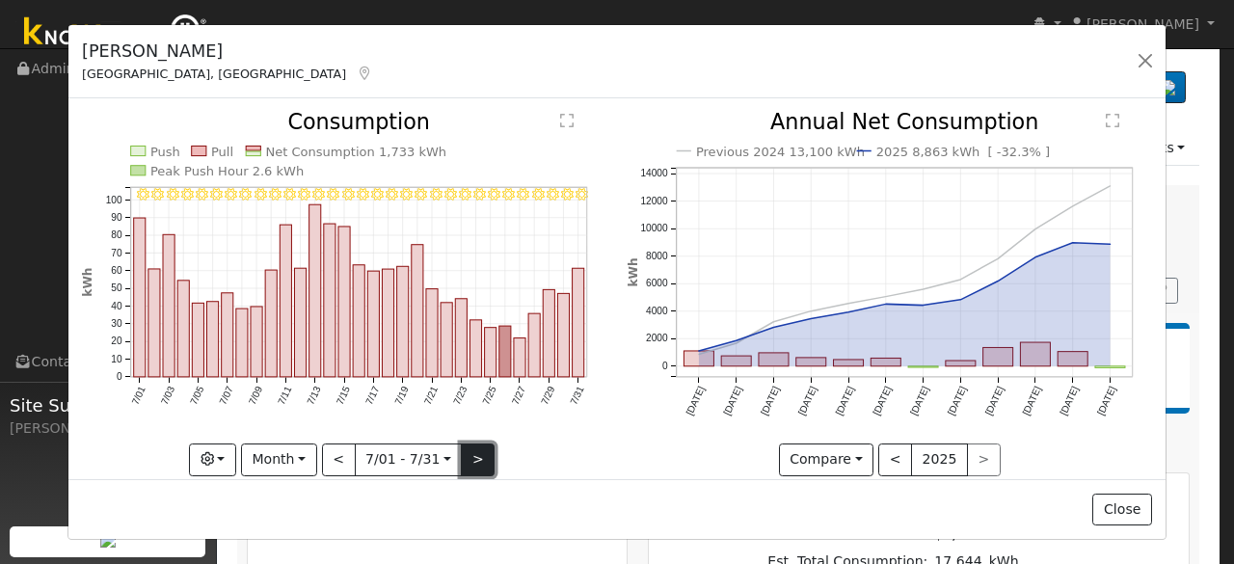
click at [472, 458] on button ">" at bounding box center [478, 459] width 34 height 33
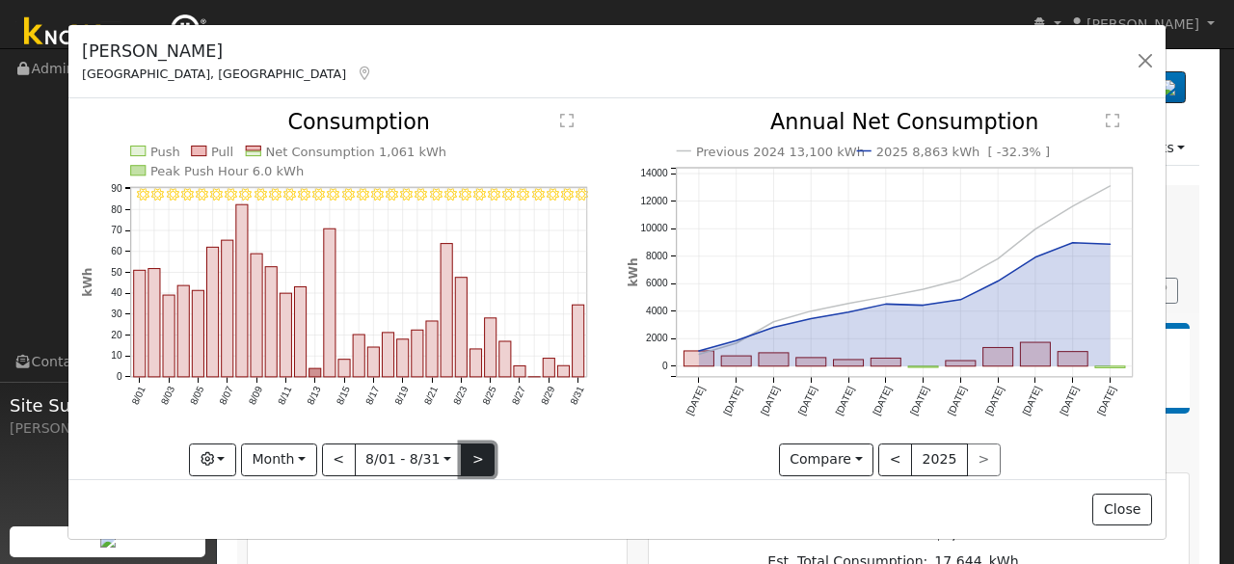
click at [472, 458] on button ">" at bounding box center [478, 459] width 34 height 33
type input "[DATE]"
